Goal: Information Seeking & Learning: Learn about a topic

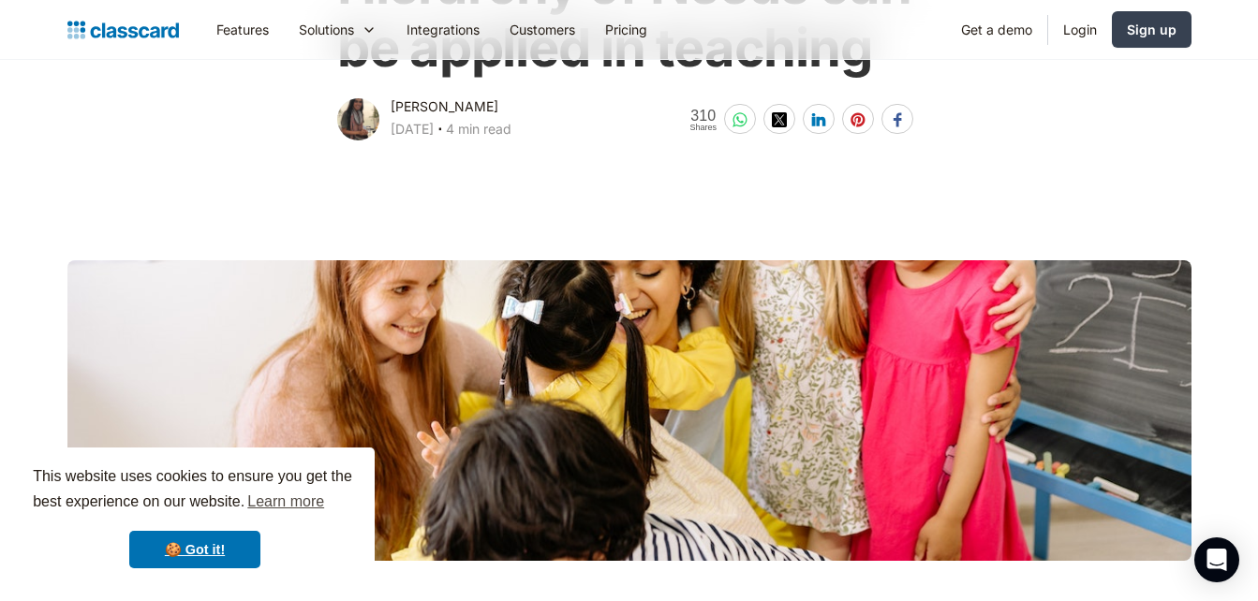
scroll to position [375, 0]
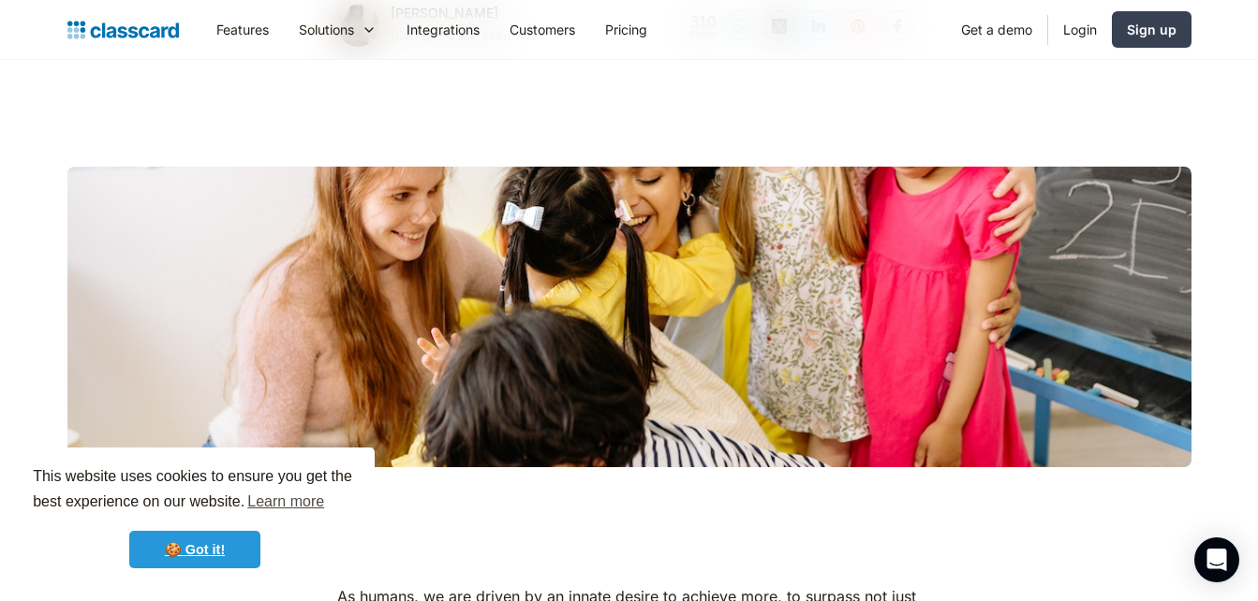
click at [233, 547] on link "🍪 Got it!" at bounding box center [194, 549] width 131 height 37
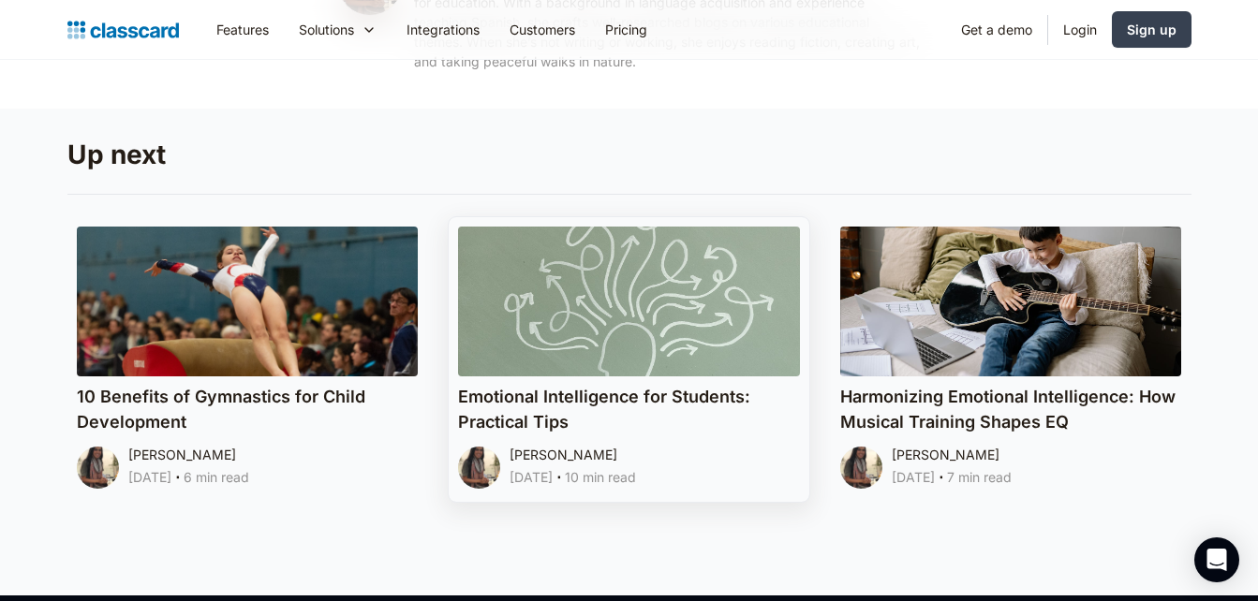
scroll to position [9367, 0]
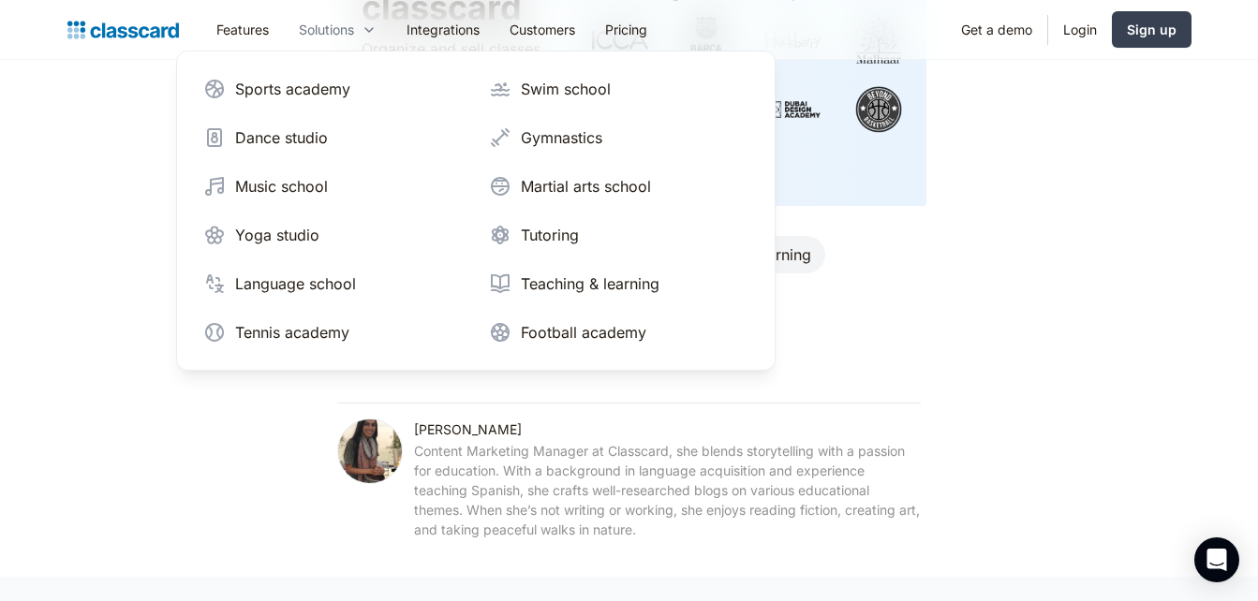
click at [354, 23] on div "Solutions" at bounding box center [326, 30] width 55 height 20
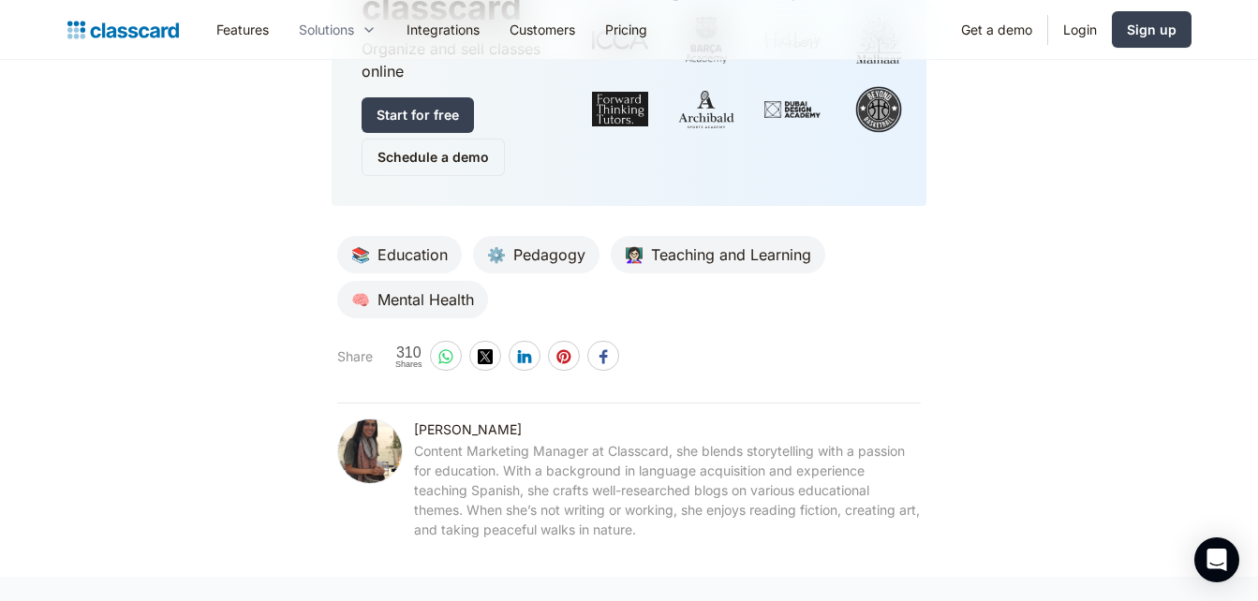
click at [354, 23] on div "Solutions" at bounding box center [326, 30] width 55 height 20
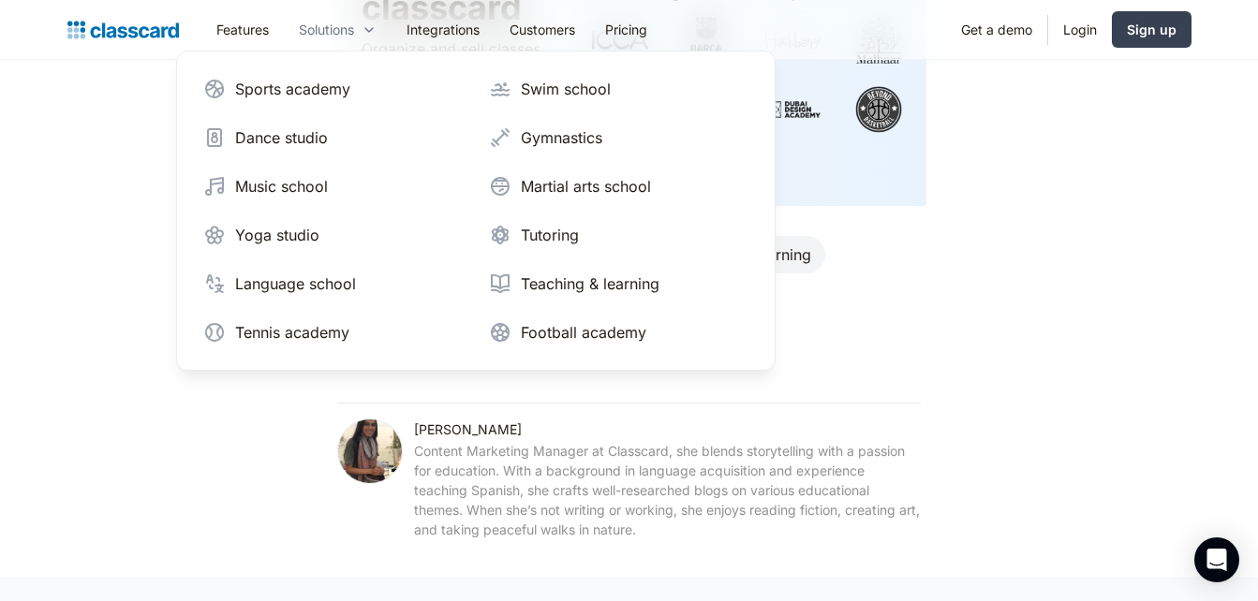
click at [354, 23] on div "Solutions" at bounding box center [326, 30] width 55 height 20
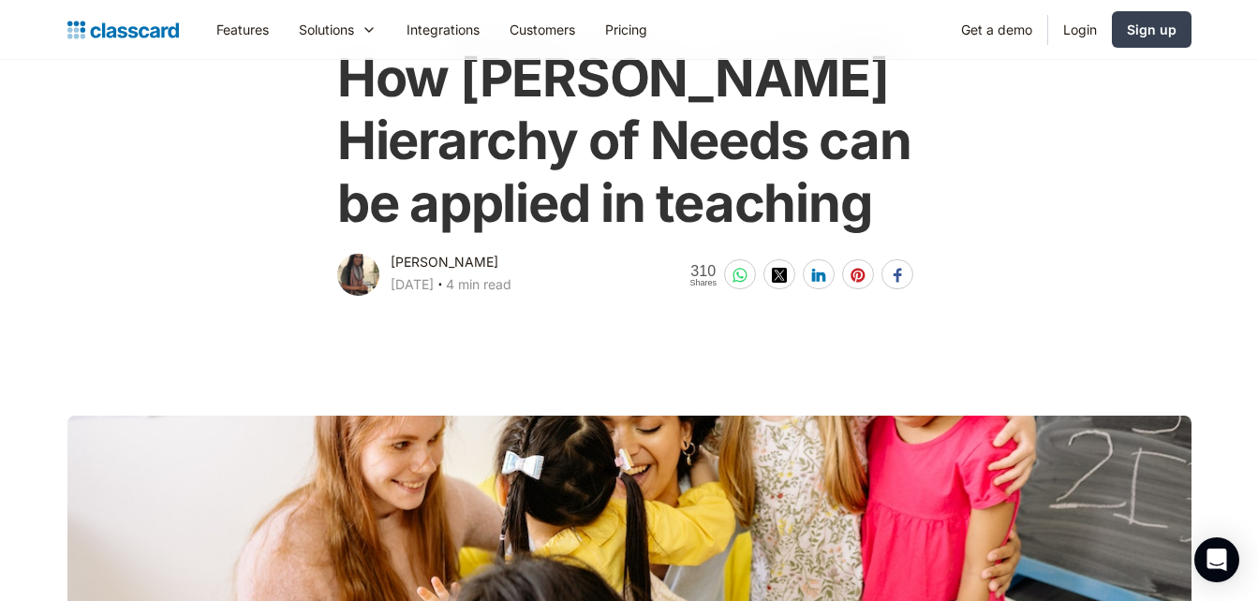
scroll to position [94, 0]
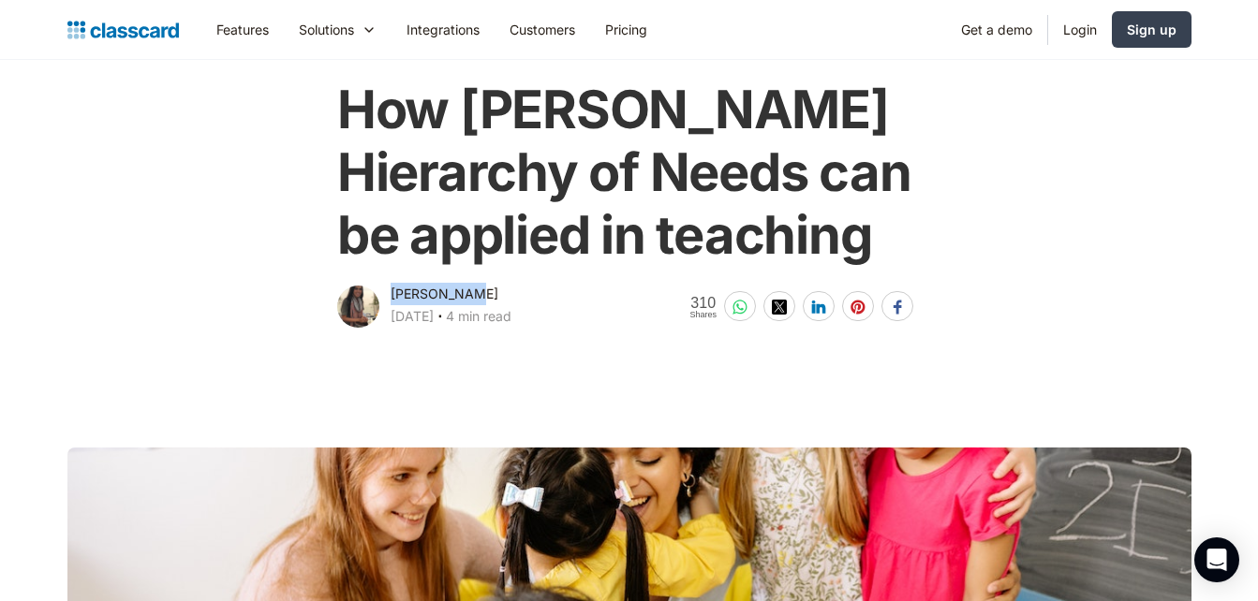
drag, startPoint x: 392, startPoint y: 291, endPoint x: 470, endPoint y: 301, distance: 78.3
click at [470, 301] on div "[PERSON_NAME]" at bounding box center [445, 294] width 108 height 22
copy div "[PERSON_NAME]"
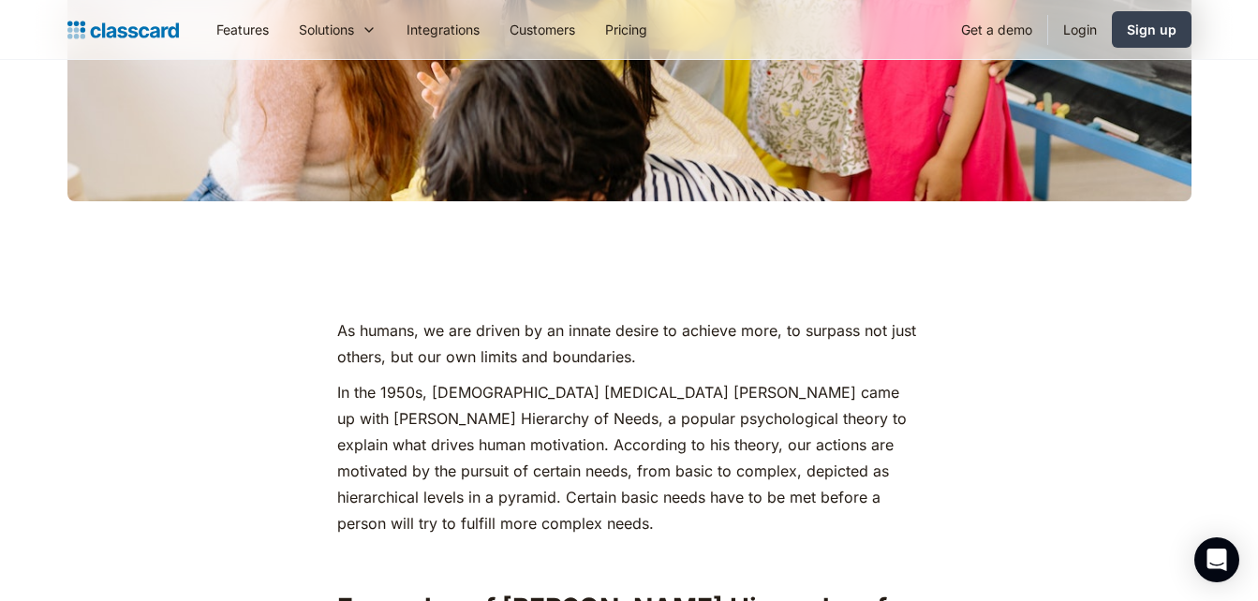
scroll to position [656, 0]
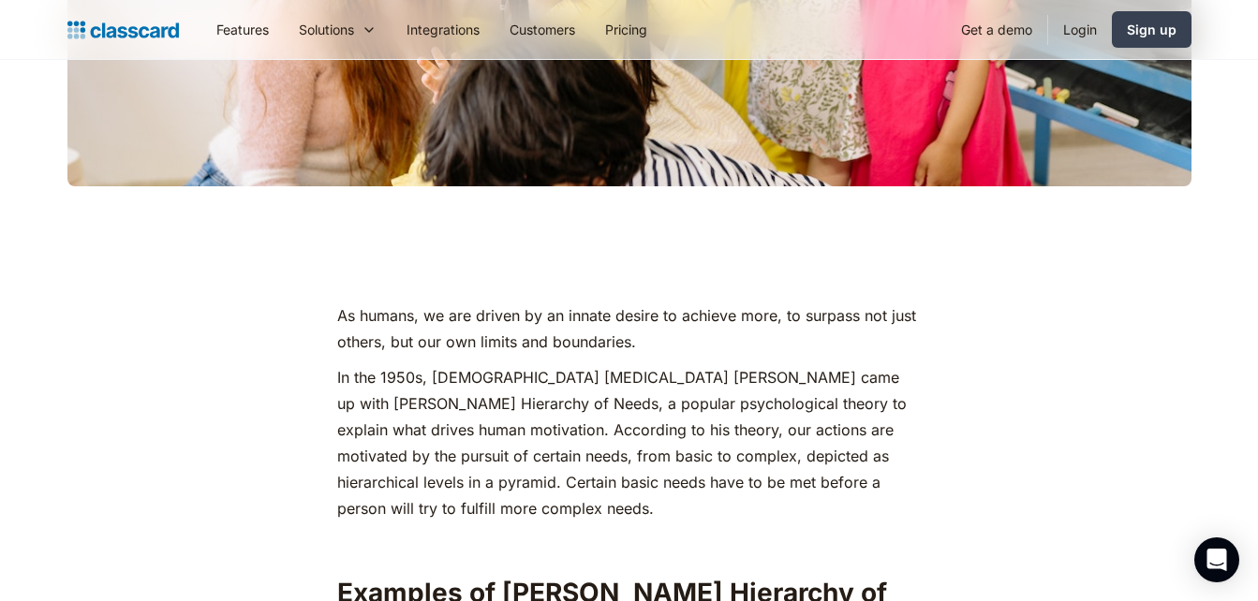
click at [338, 303] on p "As humans, we are driven by an innate desire to achieve more, to surpass not ju…" at bounding box center [629, 329] width 584 height 52
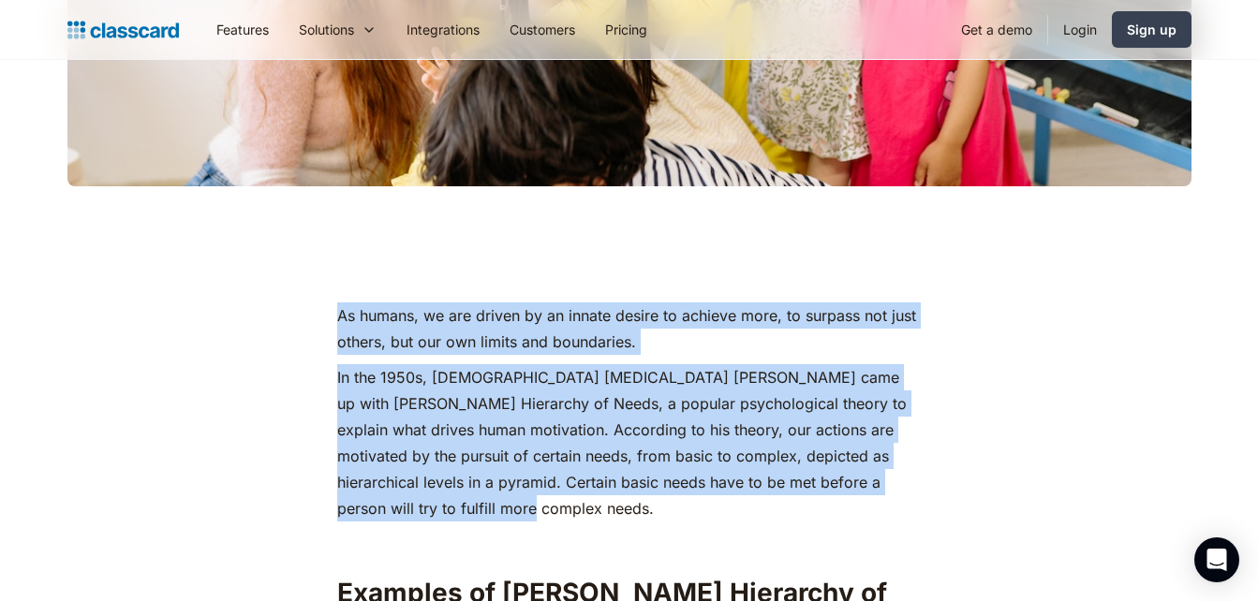
drag, startPoint x: 338, startPoint y: 303, endPoint x: 633, endPoint y: 496, distance: 353.1
copy div "As humans, we are driven by an innate desire to achieve more, to surpass not ju…"
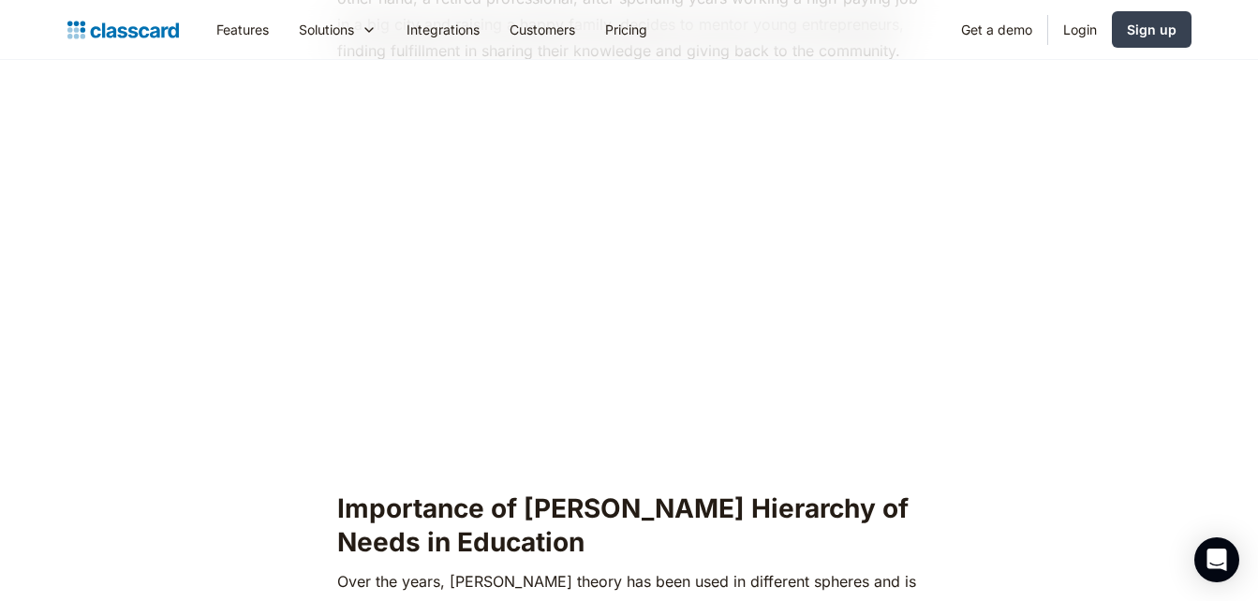
scroll to position [1686, 0]
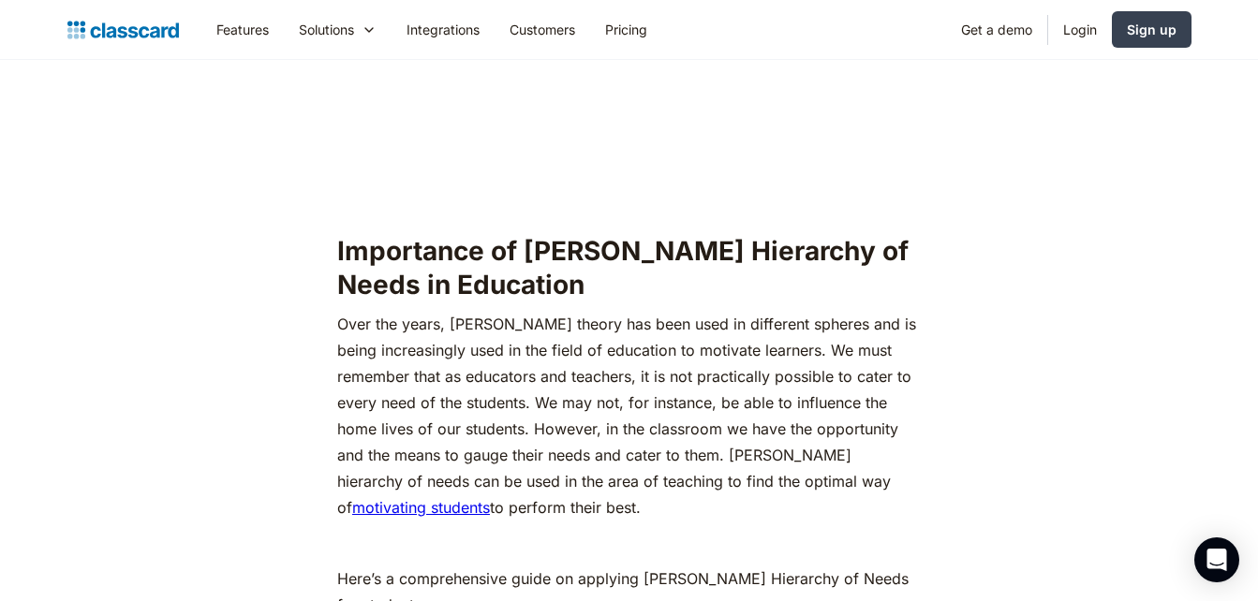
drag, startPoint x: 336, startPoint y: 282, endPoint x: 646, endPoint y: 477, distance: 366.2
click at [646, 477] on p "Over the years, [PERSON_NAME] theory has been used in different spheres and is …" at bounding box center [629, 416] width 584 height 210
copy p "Over the years, [PERSON_NAME] theory has been used in different spheres and is …"
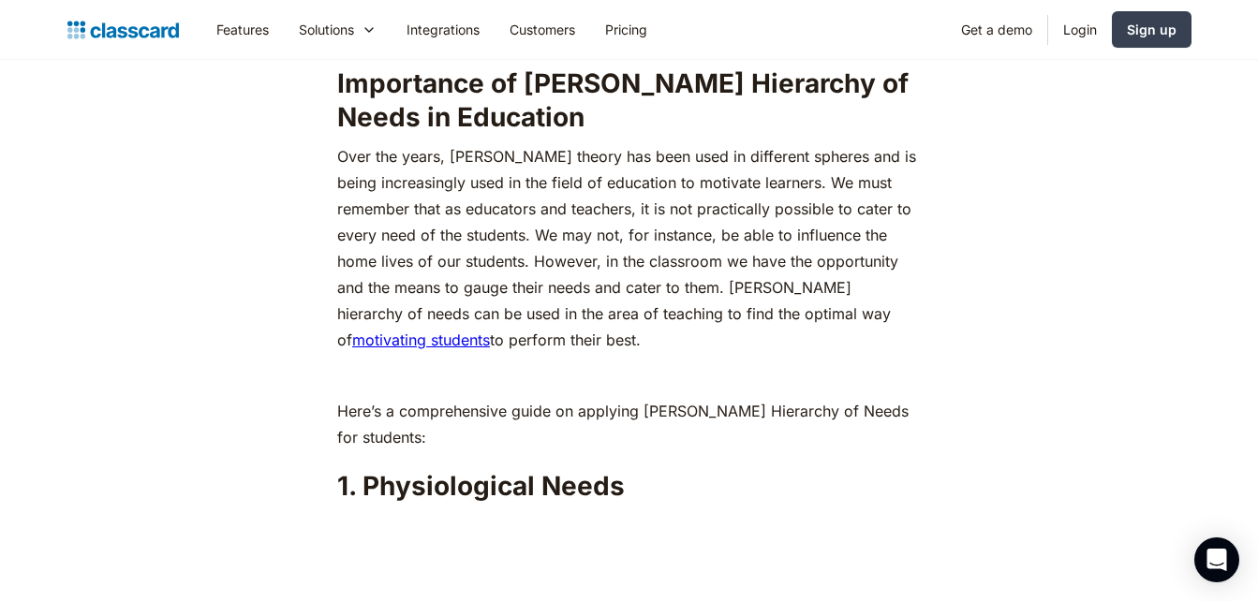
scroll to position [1967, 0]
